Goal: Information Seeking & Learning: Check status

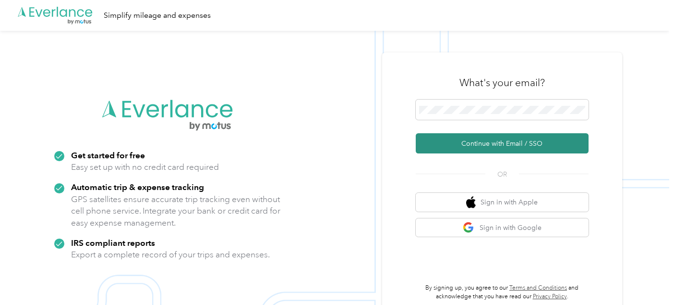
click at [478, 145] on button "Continue with Email / SSO" at bounding box center [502, 143] width 173 height 20
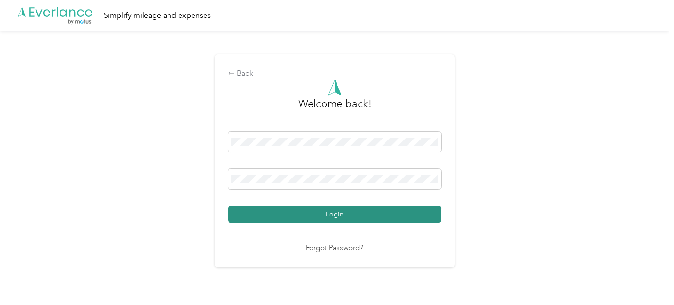
click at [379, 215] on button "Login" at bounding box center [334, 214] width 213 height 17
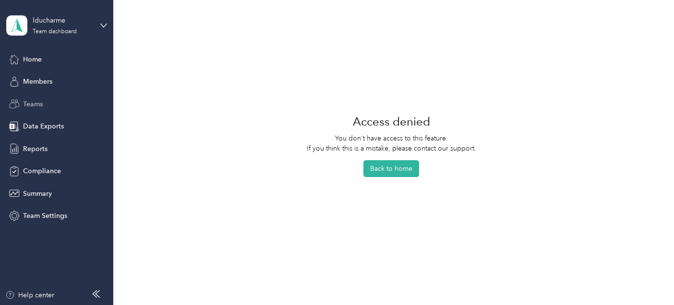
click at [33, 103] on span "Teams" at bounding box center [33, 104] width 20 height 10
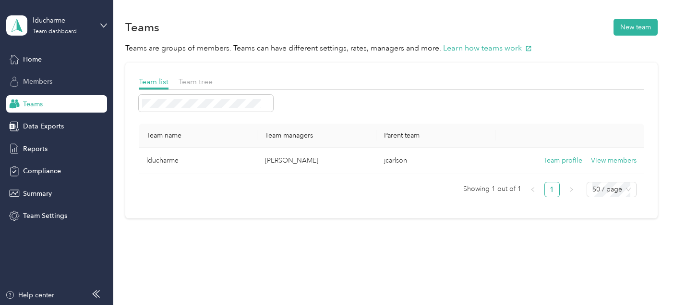
click at [45, 78] on span "Members" at bounding box center [37, 81] width 29 height 10
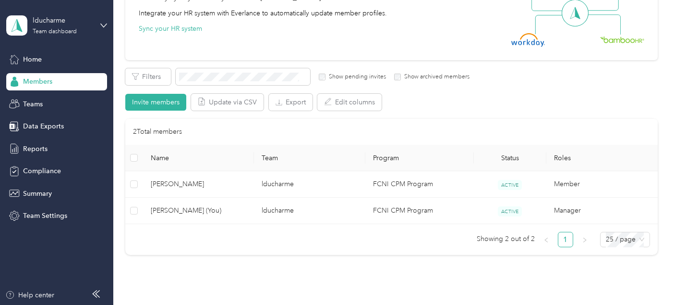
scroll to position [112, 0]
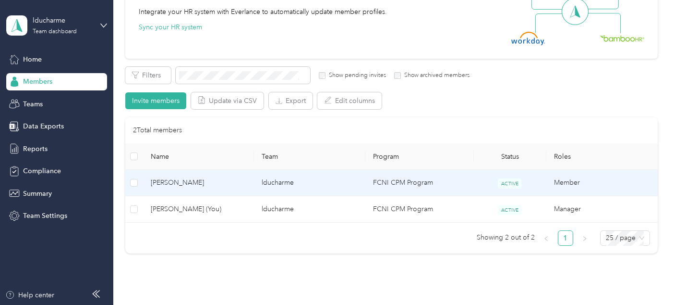
click at [266, 182] on td "lducharme" at bounding box center [309, 183] width 111 height 26
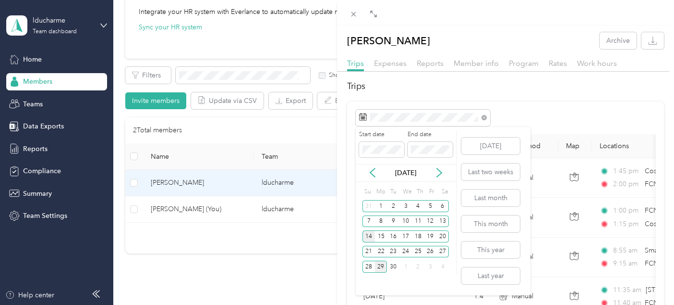
click at [370, 237] on div "14" at bounding box center [369, 236] width 12 height 12
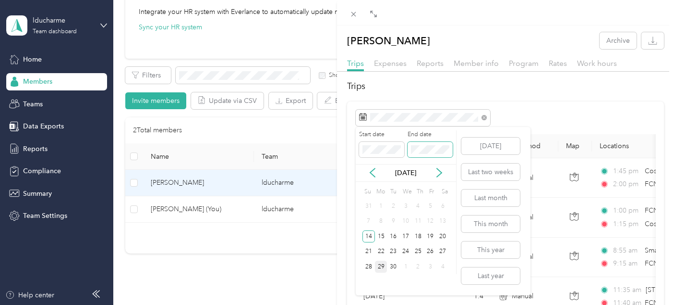
click at [431, 144] on span at bounding box center [430, 149] width 45 height 15
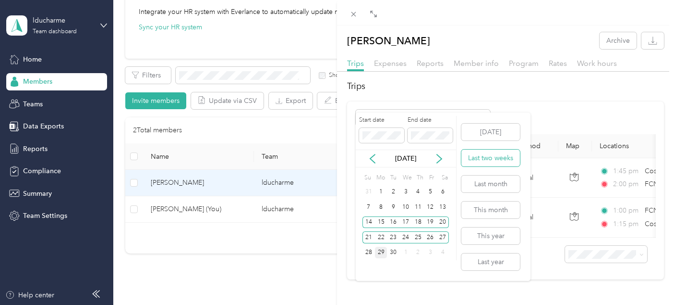
click at [495, 158] on button "Last two weeks" at bounding box center [491, 157] width 59 height 17
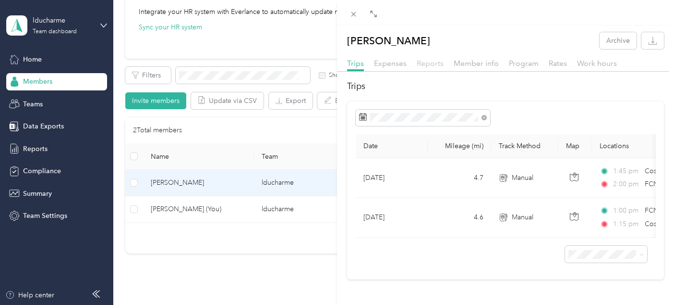
click at [431, 59] on span "Reports" at bounding box center [430, 63] width 27 height 9
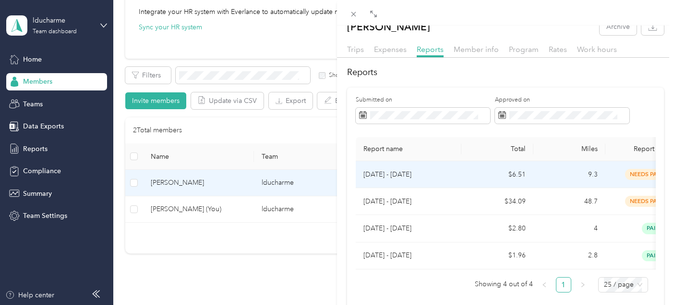
click at [408, 172] on p "[DATE] - [DATE]" at bounding box center [409, 174] width 90 height 11
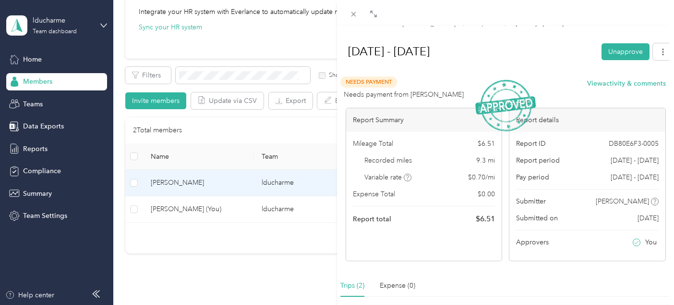
drag, startPoint x: 43, startPoint y: 98, endPoint x: 198, endPoint y: 209, distance: 190.7
click at [198, 209] on div "BACK [PERSON_NAME] Reports [DATE] - [DATE] [DATE] - [DATE] Unapprove Needs Paym…" at bounding box center [337, 152] width 674 height 305
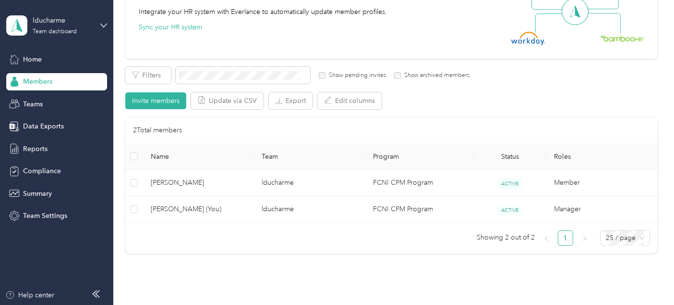
click at [198, 209] on div at bounding box center [337, 152] width 674 height 305
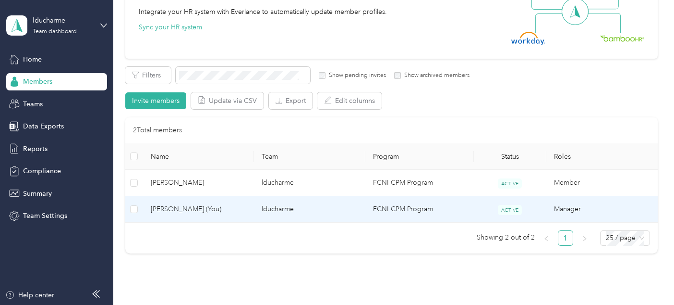
click at [198, 209] on span "[PERSON_NAME] (You)" at bounding box center [199, 209] width 96 height 11
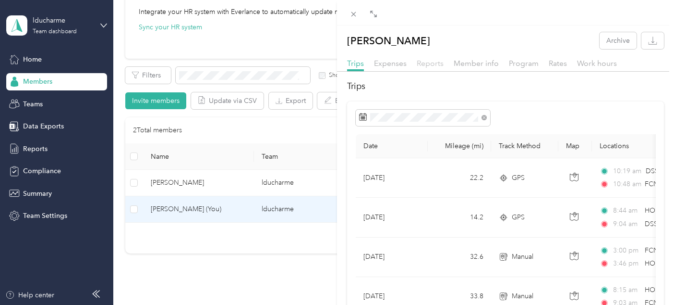
click at [429, 62] on span "Reports" at bounding box center [430, 63] width 27 height 9
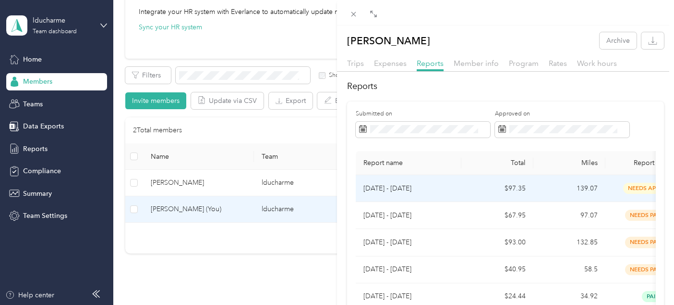
click at [480, 185] on td "$97.35" at bounding box center [498, 188] width 72 height 27
